Goal: Navigation & Orientation: Find specific page/section

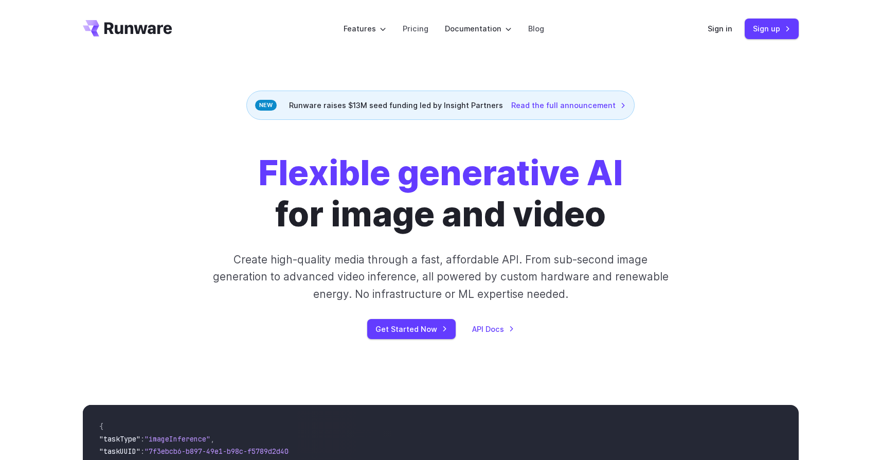
click at [709, 29] on header "Features Tasks Image generation Video generation Sonic Inference Engine™ Models…" at bounding box center [440, 29] width 740 height 58
click at [712, 30] on link "Sign in" at bounding box center [720, 29] width 25 height 12
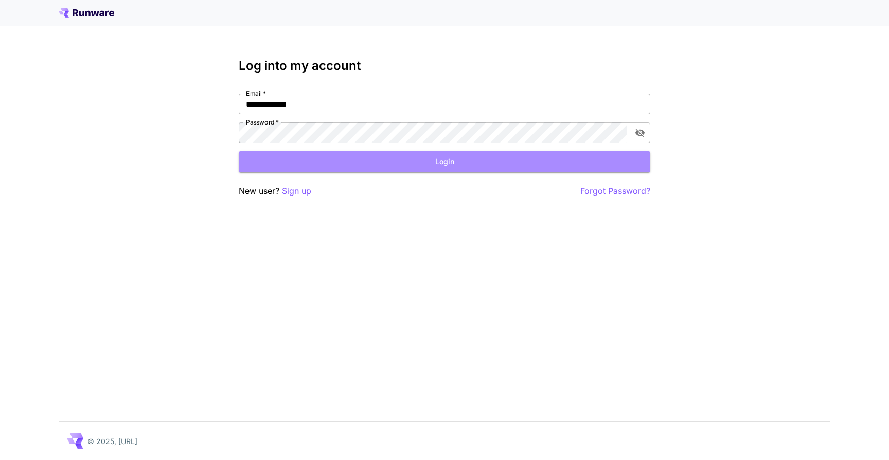
click at [501, 161] on button "Login" at bounding box center [444, 161] width 411 height 21
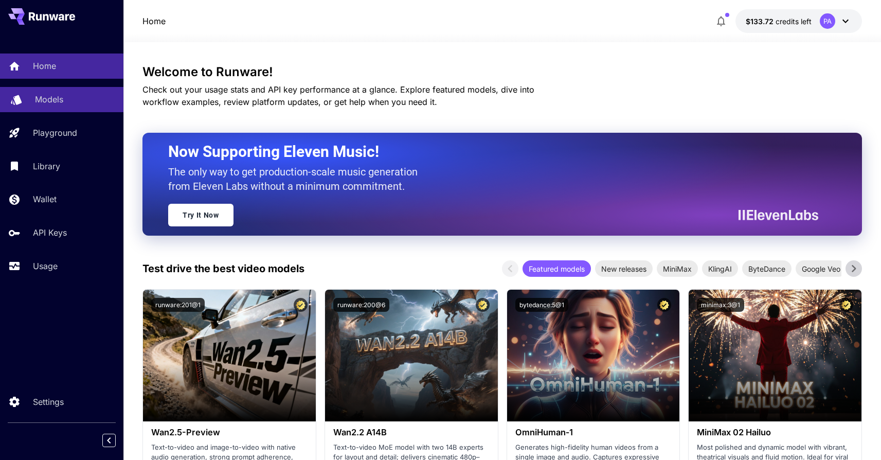
click at [72, 101] on div "Models" at bounding box center [75, 99] width 80 height 12
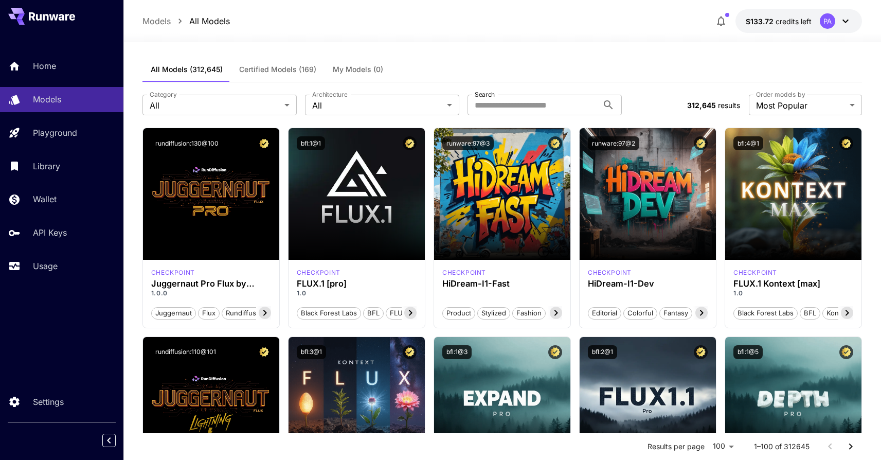
scroll to position [1, 0]
